Goal: Task Accomplishment & Management: Manage account settings

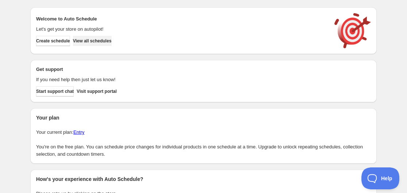
drag, startPoint x: 56, startPoint y: 45, endPoint x: 94, endPoint y: 42, distance: 37.7
click at [94, 42] on div "Create schedule View all schedules" at bounding box center [180, 39] width 294 height 13
click at [98, 40] on span "View all schedules" at bounding box center [92, 41] width 39 height 6
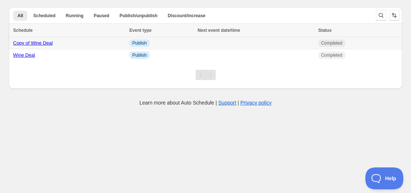
click at [32, 43] on link "Copy of Wine Deal" at bounding box center [32, 42] width 39 height 5
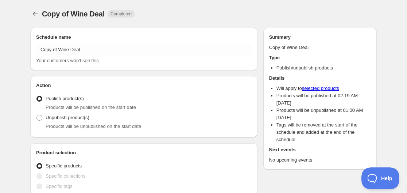
radio input "true"
checkbox input "true"
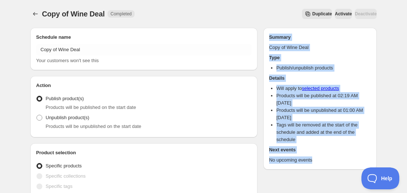
drag, startPoint x: 264, startPoint y: 35, endPoint x: 320, endPoint y: 159, distance: 135.7
click at [320, 159] on div "Summary Copy of Wine Deal Type Publish/unpublish products Details Will apply to…" at bounding box center [319, 99] width 113 height 142
copy div "Summary Copy of Wine Deal Type Publish/unpublish products Details Will apply to…"
click at [367, 58] on h2 "Type" at bounding box center [320, 57] width 102 height 7
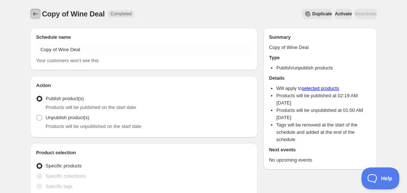
click at [38, 14] on icon "Schedules" at bounding box center [35, 13] width 7 height 7
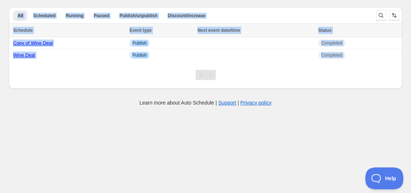
drag, startPoint x: 9, startPoint y: 1, endPoint x: 344, endPoint y: 73, distance: 342.9
click at [344, 73] on div "Create schedule Help & support Cancel Discount prices Schedule a discount, sale…" at bounding box center [205, 46] width 411 height 92
copy div "All Scheduled Running Paused Publish/unpublish Discount/increase More views Sch…"
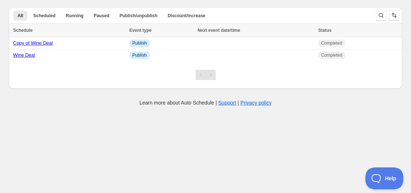
click at [307, 116] on body "Create schedule Help & support Cancel Discount prices Schedule a discount, sale…" at bounding box center [205, 96] width 411 height 193
click at [40, 13] on span "Scheduled" at bounding box center [44, 16] width 22 height 6
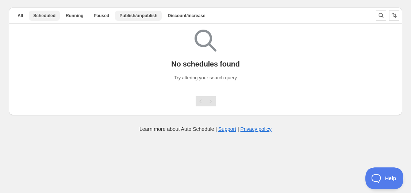
click at [149, 15] on span "Publish/unpublish" at bounding box center [138, 16] width 38 height 6
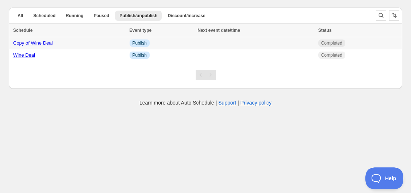
click at [22, 41] on link "Copy of Wine Deal" at bounding box center [32, 42] width 39 height 5
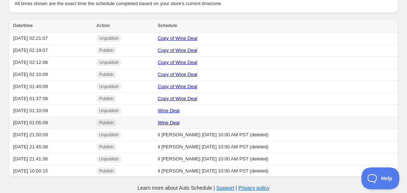
scroll to position [29, 0]
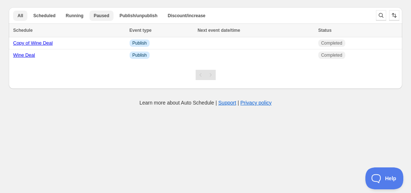
click at [99, 17] on span "Paused" at bounding box center [102, 16] width 16 height 6
click at [75, 14] on span "Running" at bounding box center [75, 16] width 18 height 6
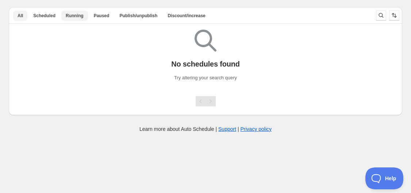
click at [23, 12] on button "All" at bounding box center [20, 16] width 14 height 10
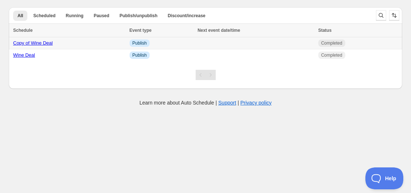
click at [24, 46] on div "Copy of Wine Deal" at bounding box center [69, 42] width 112 height 7
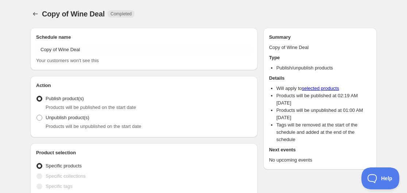
radio input "true"
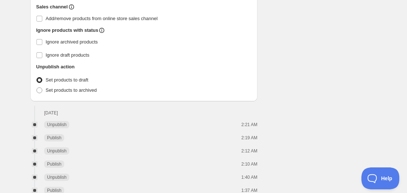
scroll to position [617, 0]
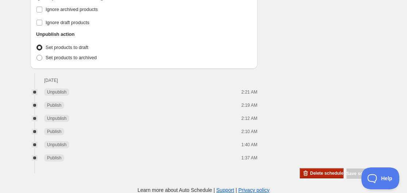
click at [323, 176] on button "Delete schedule" at bounding box center [321, 173] width 43 height 10
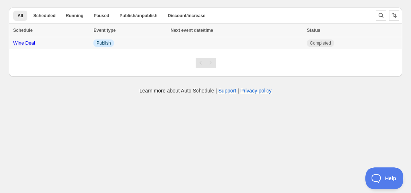
click at [24, 44] on link "Wine Deal" at bounding box center [24, 42] width 22 height 5
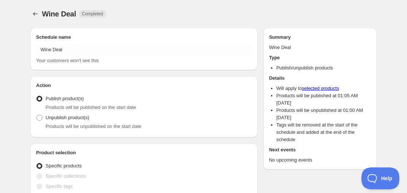
radio input "true"
checkbox input "true"
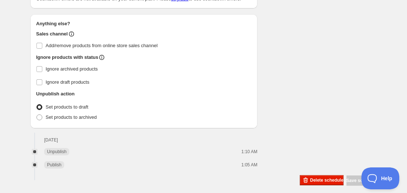
scroll to position [565, 0]
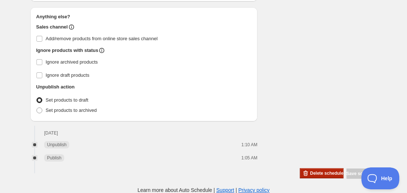
click at [314, 170] on button "Delete schedule" at bounding box center [321, 173] width 43 height 10
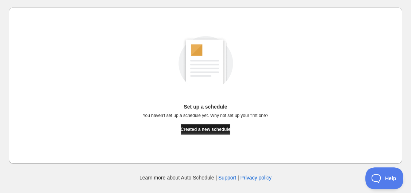
click at [206, 130] on span "Created a new schedule" at bounding box center [206, 129] width 50 height 6
click at [213, 130] on span "Created a new schedule" at bounding box center [206, 129] width 50 height 6
click at [193, 130] on span "Created a new schedule" at bounding box center [206, 129] width 50 height 6
click at [202, 126] on button "Created a new schedule" at bounding box center [206, 129] width 50 height 10
click at [208, 132] on button "Created a new schedule" at bounding box center [206, 129] width 50 height 10
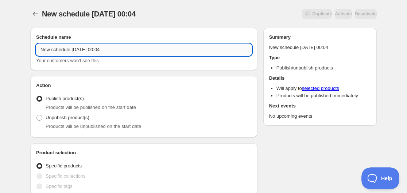
click at [76, 51] on input "New schedule [DATE] 00:04" at bounding box center [144, 50] width 216 height 12
click at [117, 50] on input "New schedule [DATE] 00:04" at bounding box center [144, 50] width 216 height 12
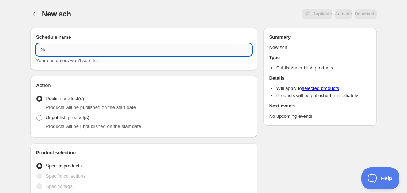
type input "N"
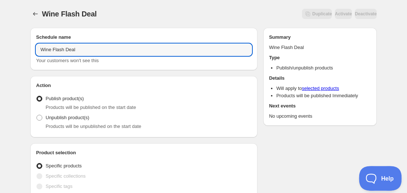
type input "Wine Flash Deal"
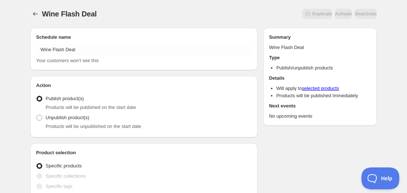
click at [189, 93] on fieldset "Action Publish product(s) Products will be published on the start date Unpublis…" at bounding box center [144, 111] width 216 height 39
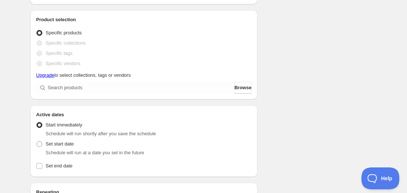
scroll to position [146, 0]
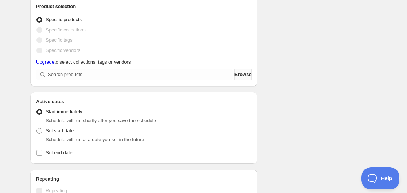
click at [241, 72] on span "Browse" at bounding box center [243, 74] width 17 height 7
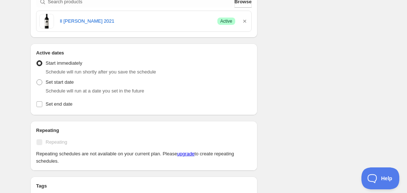
scroll to position [219, 0]
click at [40, 83] on span at bounding box center [39, 82] width 6 height 6
click at [37, 79] on input "Set start date" at bounding box center [36, 79] width 0 height 0
radio input "true"
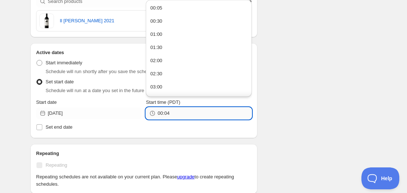
drag, startPoint x: 158, startPoint y: 112, endPoint x: 171, endPoint y: 112, distance: 12.8
click at [171, 112] on input "00:04" at bounding box center [205, 113] width 94 height 12
click at [175, 113] on input "00:04" at bounding box center [205, 113] width 94 height 12
click at [170, 113] on input "00:04" at bounding box center [205, 113] width 94 height 12
type input "00:07"
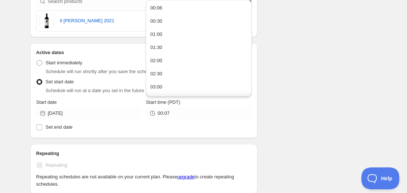
click at [311, 107] on div "Schedule name Wine Flash Deal Your customers won't see this Action Action Publi…" at bounding box center [200, 105] width 352 height 605
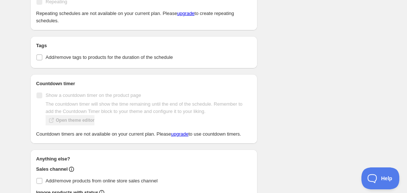
scroll to position [401, 0]
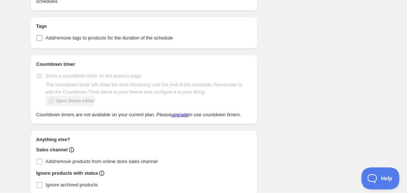
click at [42, 38] on span at bounding box center [39, 38] width 7 height 7
click at [42, 38] on input "Add/remove tags to products for the duration of the schedule" at bounding box center [39, 38] width 6 height 6
checkbox input "true"
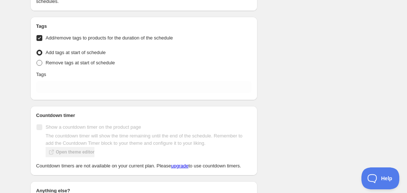
click at [39, 63] on span at bounding box center [39, 63] width 6 height 6
click at [37, 60] on input "Remove tags at start of schedule" at bounding box center [36, 60] width 0 height 0
radio input "true"
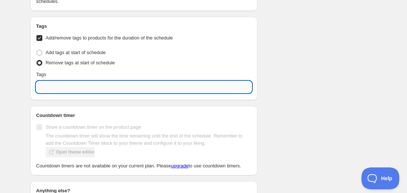
click at [74, 89] on input "text" at bounding box center [144, 87] width 216 height 12
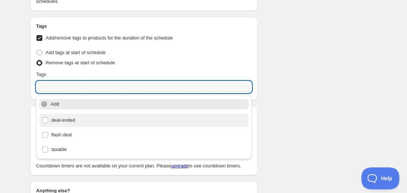
click at [41, 121] on div "deal-ended" at bounding box center [144, 119] width 210 height 13
type input "deal-ended"
checkbox input "true"
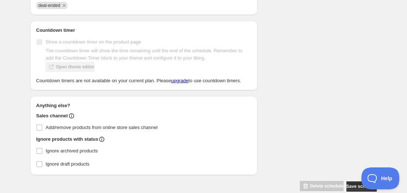
scroll to position [508, 0]
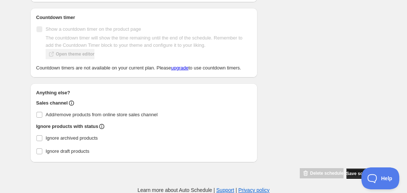
click at [352, 174] on span "Save schedule" at bounding box center [362, 173] width 30 height 6
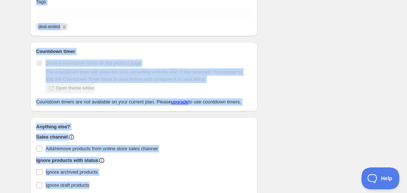
scroll to position [465, 0]
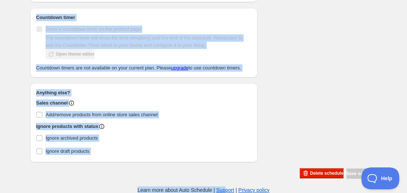
drag, startPoint x: 22, startPoint y: 42, endPoint x: 224, endPoint y: 197, distance: 255.0
copy div "Il [PERSON_NAME] 2021 Success Active Active dates Start date Start time (PDT) S…"
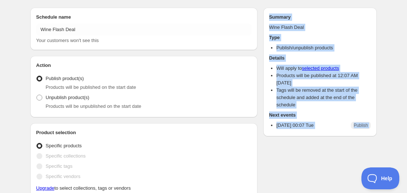
scroll to position [0, 0]
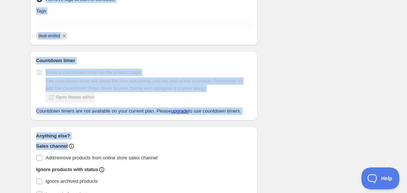
scroll to position [465, 0]
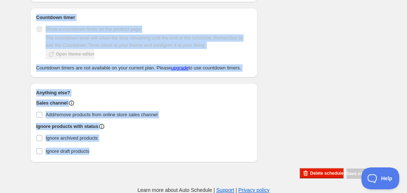
drag, startPoint x: 21, startPoint y: 4, endPoint x: 162, endPoint y: 160, distance: 210.0
copy div "Wine Flash Deal Scheduled Duplicate Activate Deactivate More actions Duplicate …"
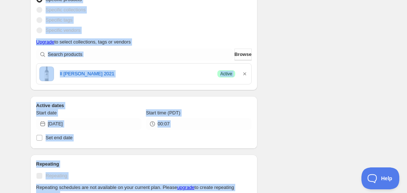
scroll to position [101, 0]
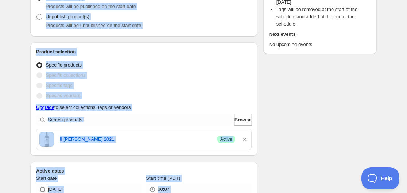
click at [174, 59] on fieldset "Entity type Specific products Specific collections Specific tags Specific vendo…" at bounding box center [144, 79] width 216 height 42
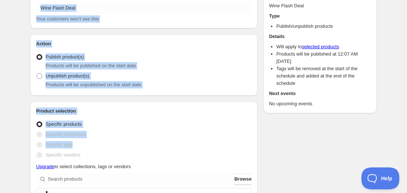
scroll to position [109, 0]
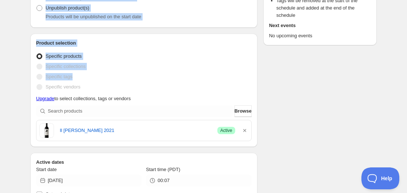
drag, startPoint x: 23, startPoint y: 9, endPoint x: 176, endPoint y: 76, distance: 167.1
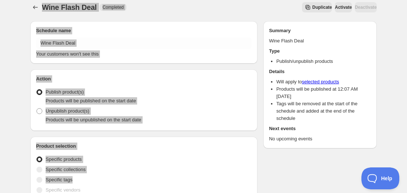
scroll to position [0, 0]
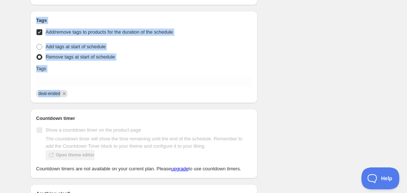
scroll to position [493, 0]
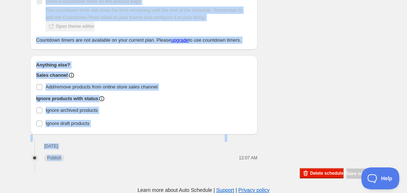
drag, startPoint x: 30, startPoint y: 6, endPoint x: 65, endPoint y: 162, distance: 159.7
copy div "Wine Flash Deal Completed Duplicate Activate Deactivate More actions Duplicate …"
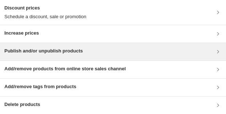
click at [26, 52] on h3 "Publish and/or unpublish products" at bounding box center [43, 50] width 78 height 7
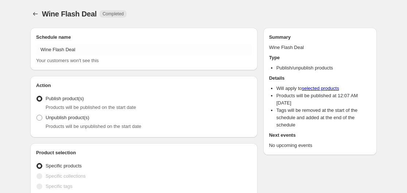
radio input "true"
checkbox input "true"
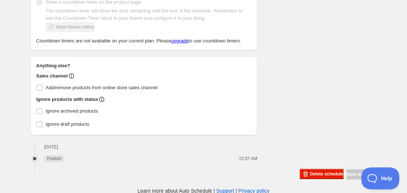
scroll to position [493, 0]
click at [318, 178] on div "Delete schedule" at bounding box center [321, 173] width 43 height 11
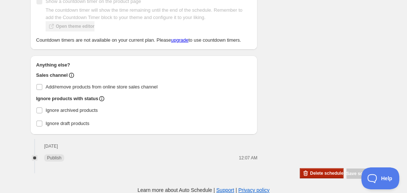
click at [310, 174] on span "Delete schedule" at bounding box center [326, 173] width 33 height 6
